Goal: Information Seeking & Learning: Learn about a topic

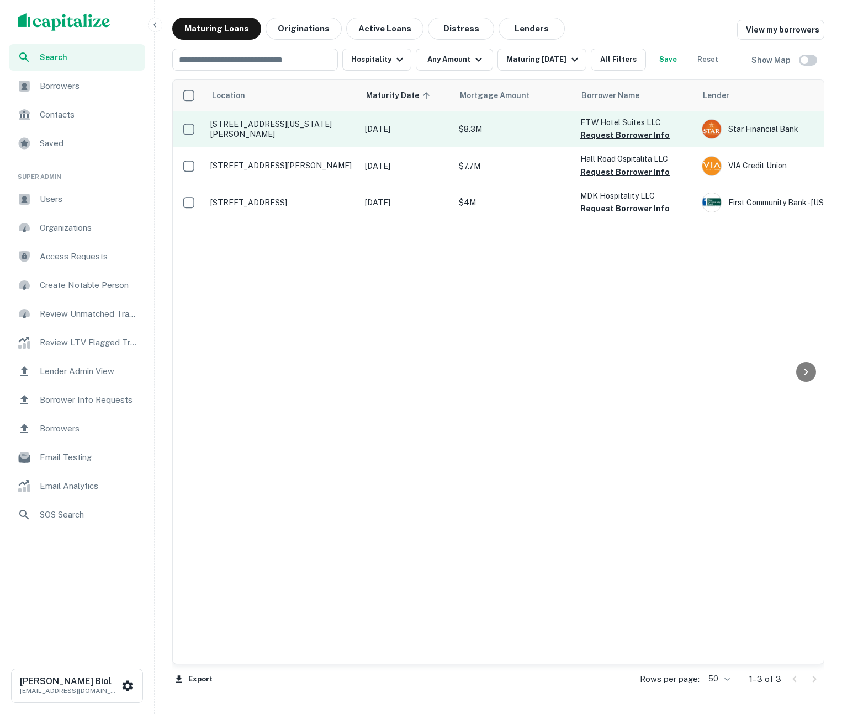
click at [320, 133] on p "[STREET_ADDRESS][US_STATE][PERSON_NAME]" at bounding box center [282, 129] width 144 height 20
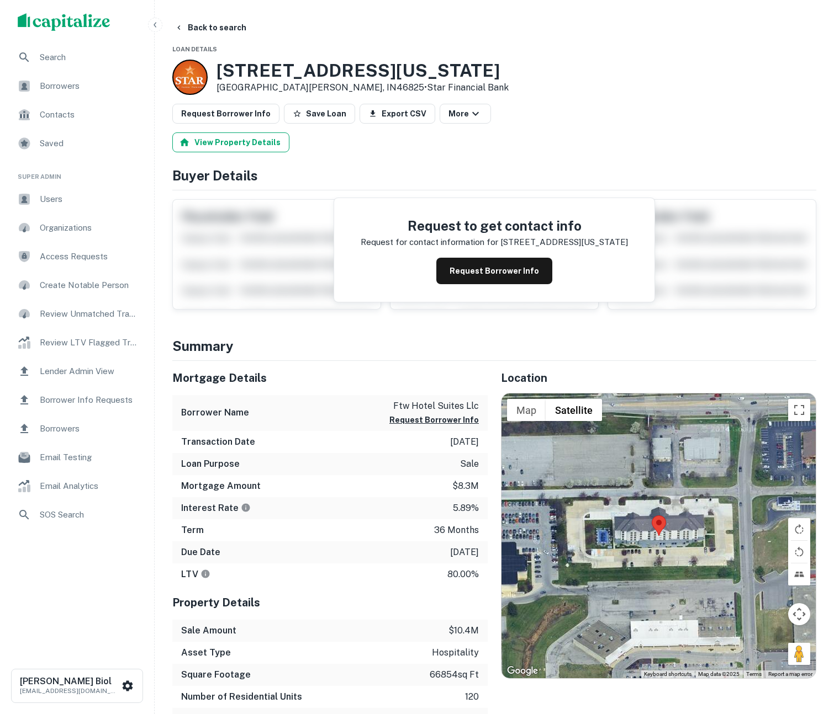
click at [240, 146] on button "View Property Details" at bounding box center [230, 142] width 117 height 20
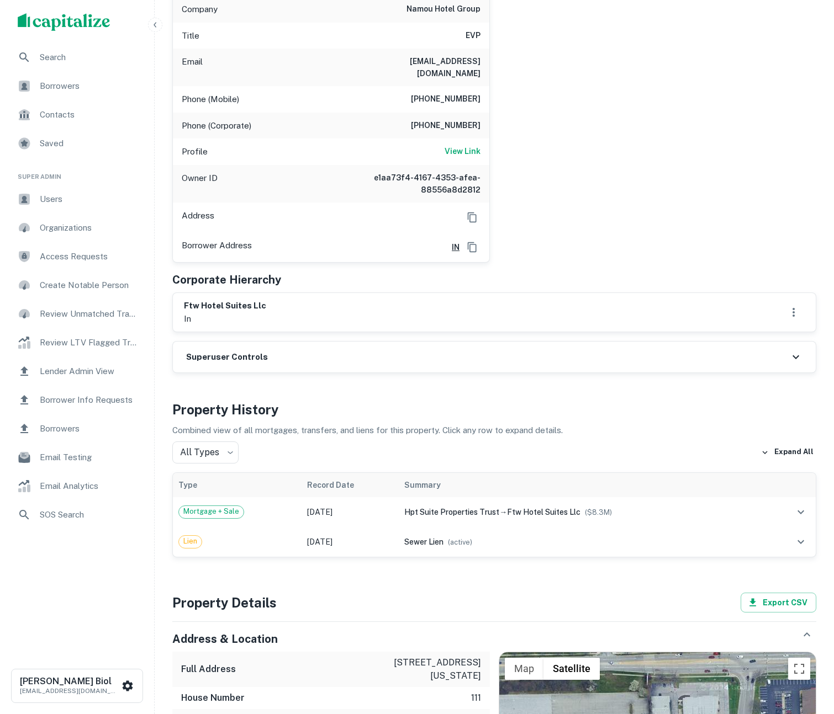
scroll to position [415, 0]
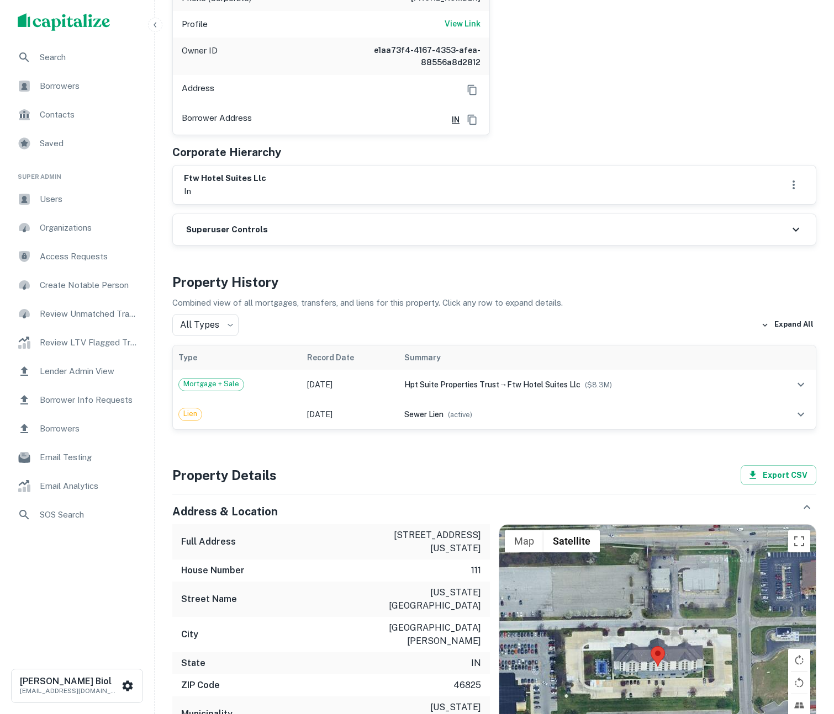
click at [638, 272] on h4 "Property History" at bounding box center [494, 282] width 644 height 20
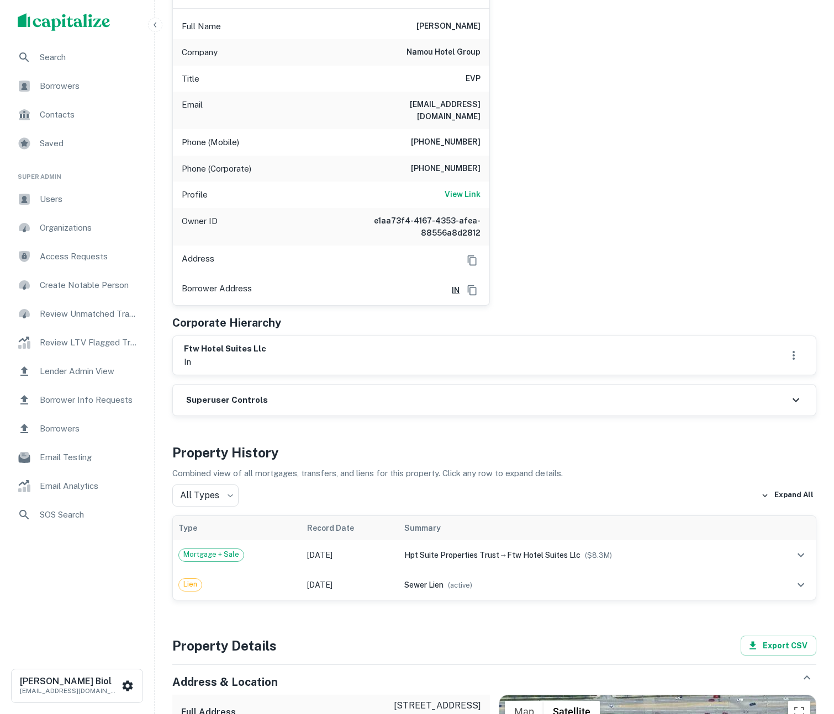
scroll to position [0, 0]
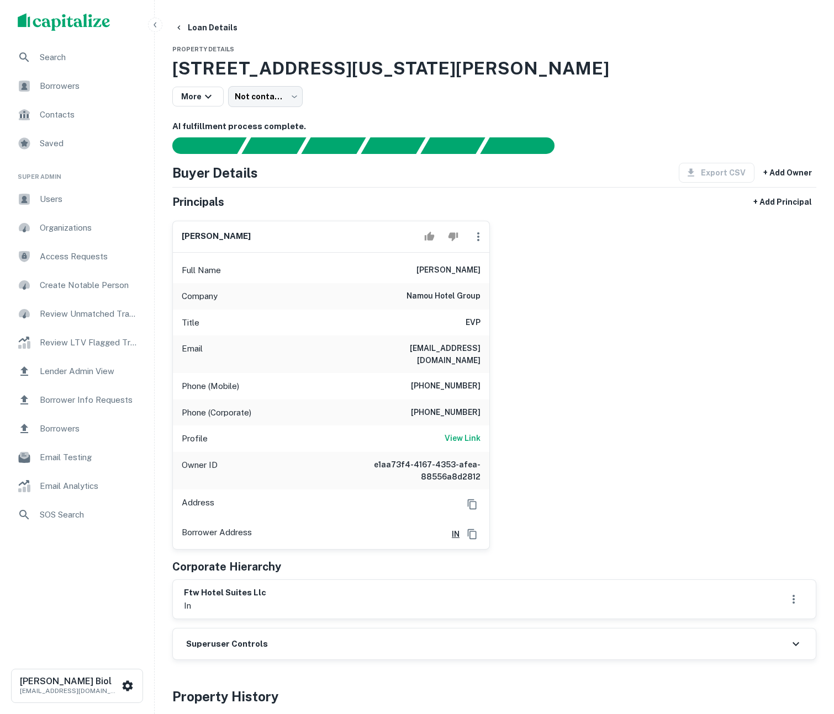
click at [604, 374] on div "[PERSON_NAME] Full Name [PERSON_NAME] Company namou hotel group Title EVP Email…" at bounding box center [489, 381] width 653 height 338
